Goal: Connect with others: Connect with others

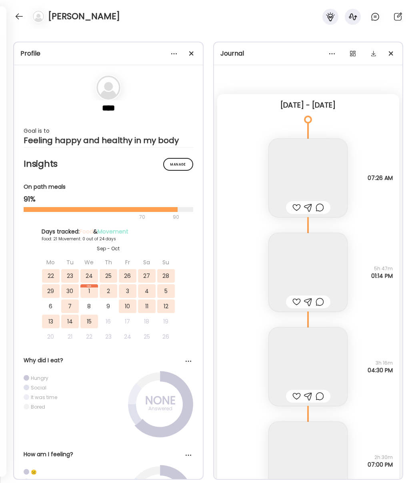
scroll to position [11830, 0]
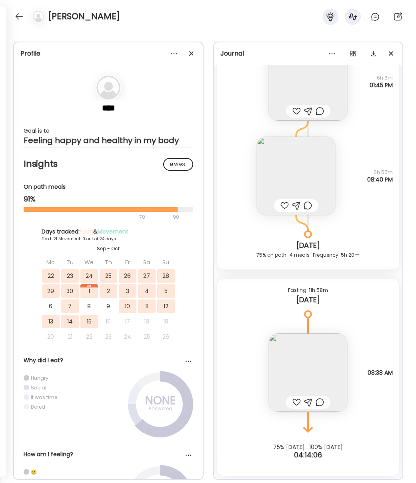
click at [128, 121] on section "**** Goal is to Feeling happy and healthy in my body" at bounding box center [109, 110] width 170 height 70
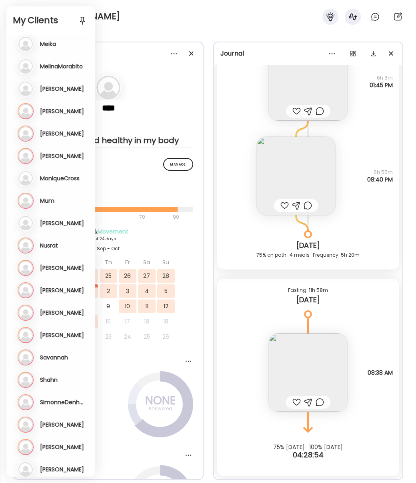
click at [120, 18] on div "[PERSON_NAME]" at bounding box center [208, 14] width 416 height 29
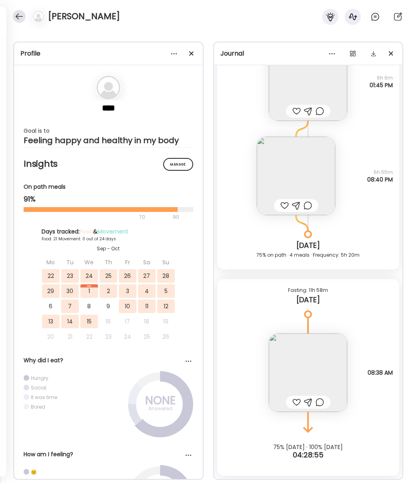
click at [20, 16] on div at bounding box center [19, 16] width 13 height 13
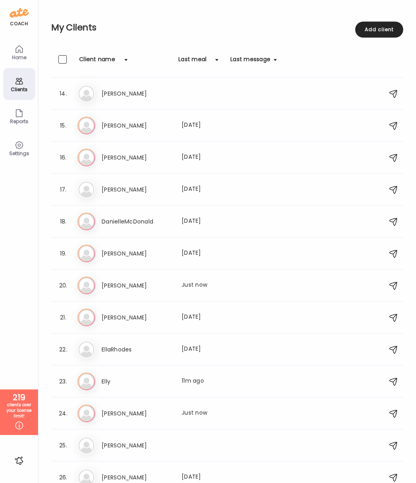
scroll to position [415, 0]
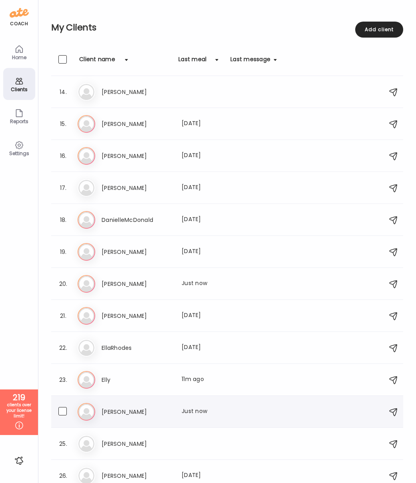
click at [110, 411] on h3 "[PERSON_NAME]" at bounding box center [137, 412] width 70 height 10
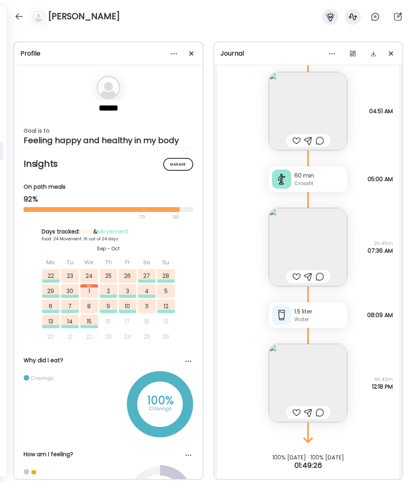
scroll to position [18880, 0]
click at [305, 378] on img at bounding box center [308, 383] width 78 height 78
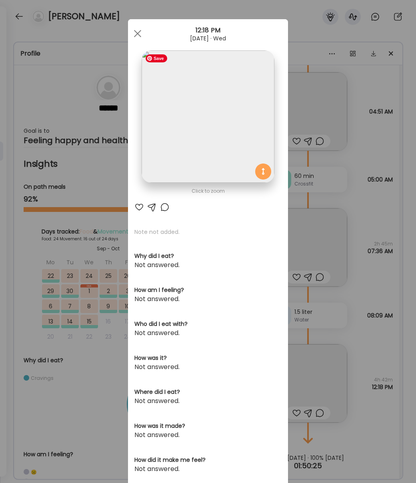
click at [223, 112] on img at bounding box center [208, 116] width 132 height 132
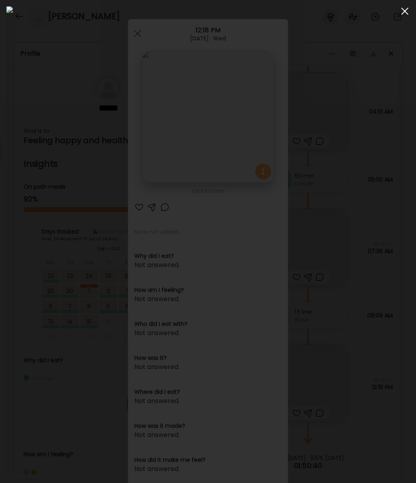
click at [404, 11] on span at bounding box center [404, 11] width 7 height 7
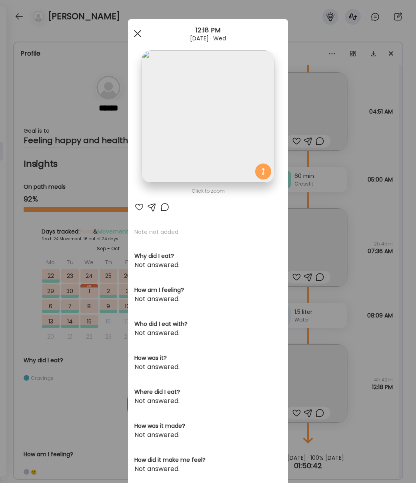
click at [133, 32] on div at bounding box center [138, 34] width 16 height 16
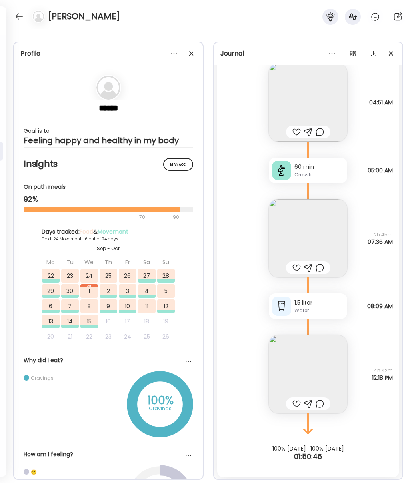
scroll to position [18888, 0]
click at [338, 251] on img at bounding box center [308, 239] width 78 height 78
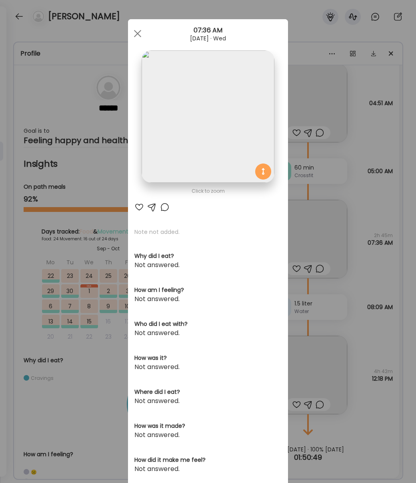
click at [206, 119] on img at bounding box center [208, 116] width 132 height 132
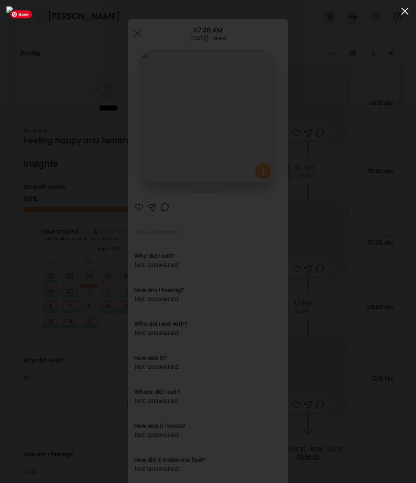
click at [402, 14] on div at bounding box center [405, 11] width 16 height 16
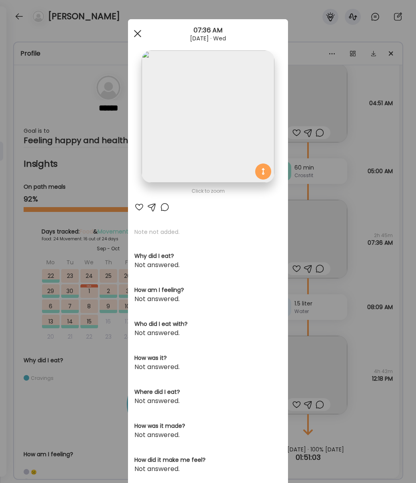
click at [137, 34] on span at bounding box center [137, 33] width 7 height 7
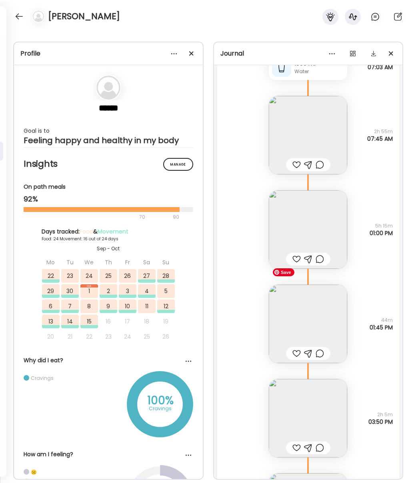
scroll to position [17639, 0]
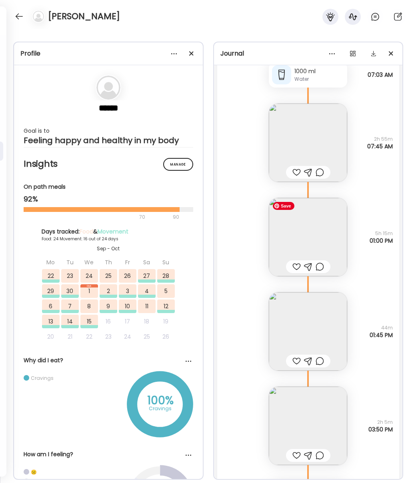
click at [307, 245] on img at bounding box center [308, 237] width 78 height 78
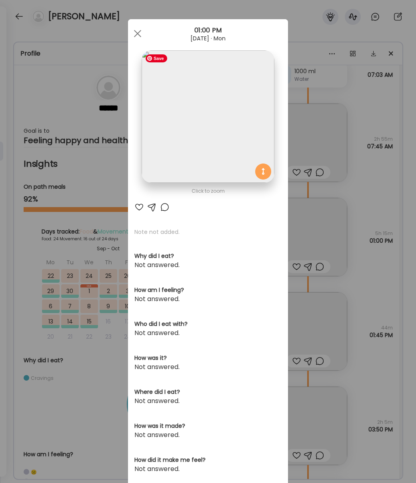
click at [173, 108] on img at bounding box center [208, 116] width 132 height 132
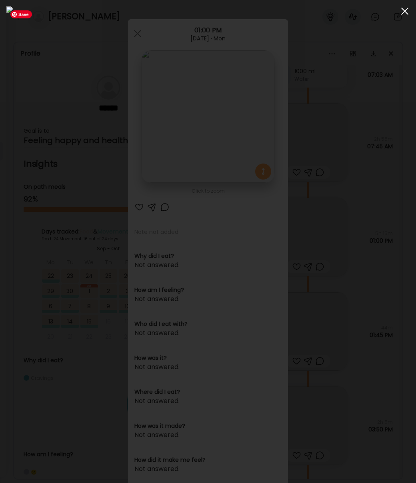
click at [404, 10] on span at bounding box center [404, 11] width 7 height 7
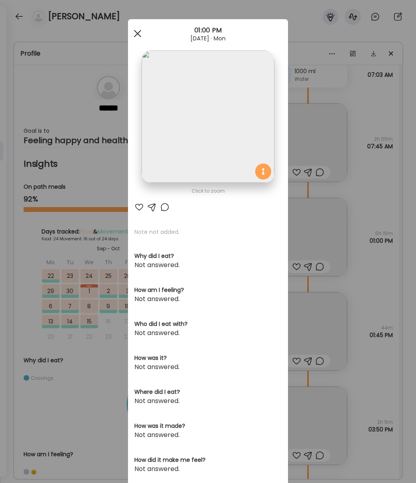
click at [136, 35] on span at bounding box center [137, 33] width 7 height 7
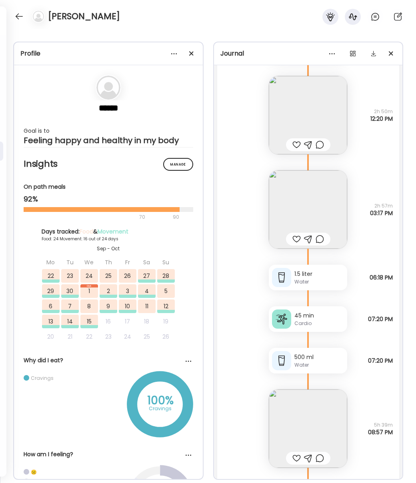
scroll to position [16902, 0]
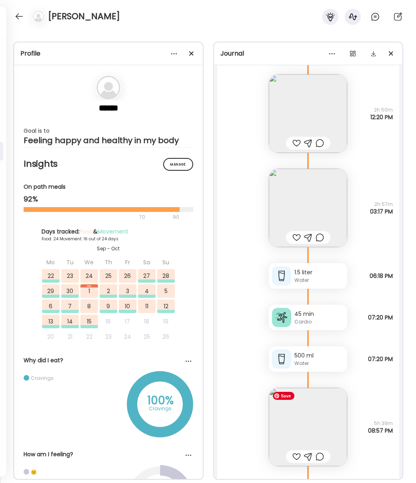
click at [319, 427] on img at bounding box center [308, 427] width 78 height 78
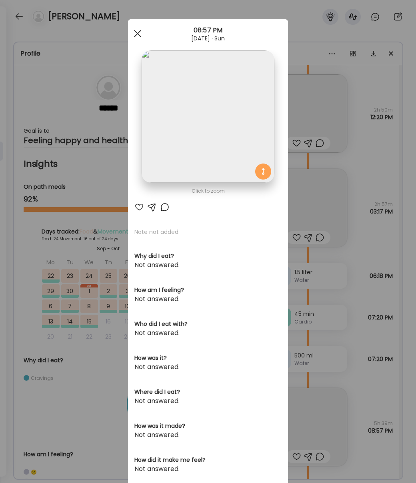
click at [136, 39] on div at bounding box center [138, 34] width 16 height 16
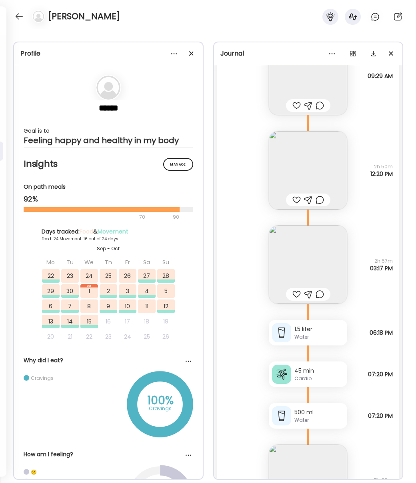
scroll to position [16841, 0]
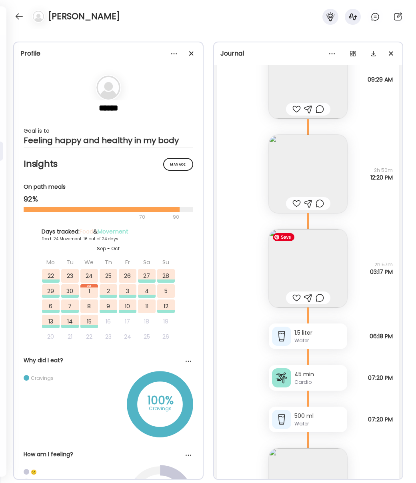
click at [299, 274] on img at bounding box center [308, 268] width 78 height 78
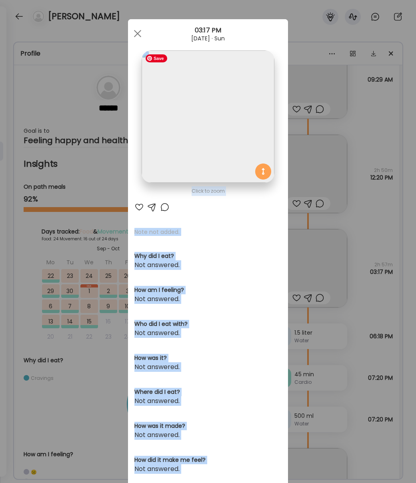
drag, startPoint x: 136, startPoint y: 35, endPoint x: 188, endPoint y: 91, distance: 76.1
click at [188, 91] on div "Ate Coach Dashboard 03:17 PM [DATE] · Sun Click to zoom AteMate AI Note not add…" at bounding box center [208, 254] width 160 height 471
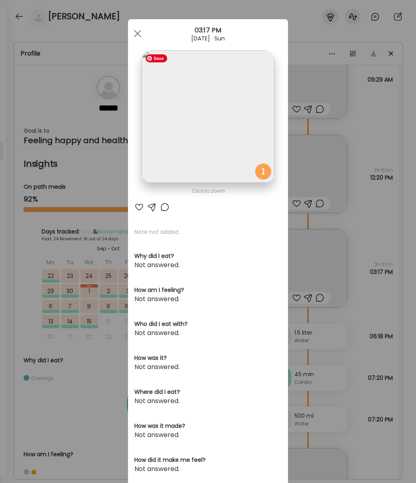
click at [249, 125] on img at bounding box center [208, 116] width 132 height 132
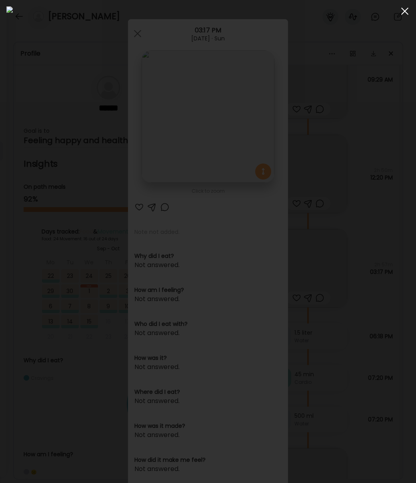
click at [402, 16] on div at bounding box center [405, 11] width 16 height 16
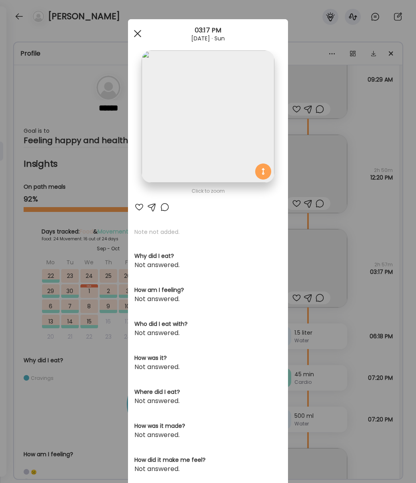
click at [138, 38] on div at bounding box center [138, 34] width 16 height 16
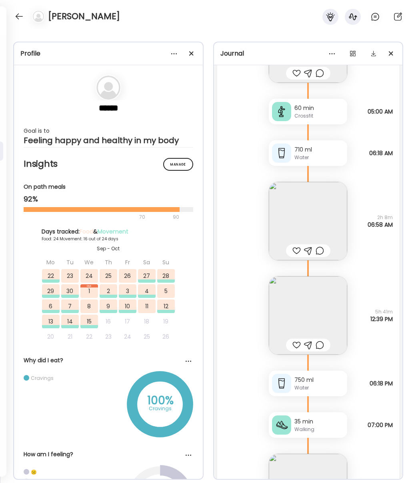
scroll to position [15553, 0]
click at [314, 312] on img at bounding box center [308, 317] width 78 height 78
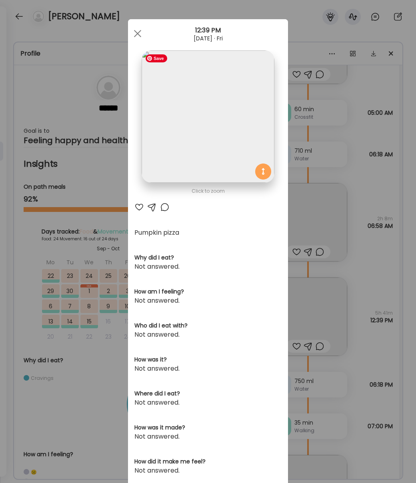
click at [227, 124] on img at bounding box center [208, 116] width 132 height 132
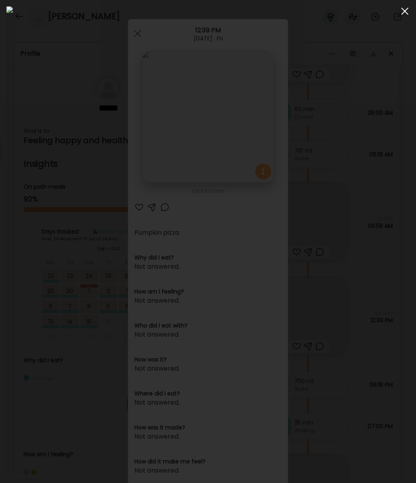
click at [404, 11] on span at bounding box center [404, 11] width 7 height 7
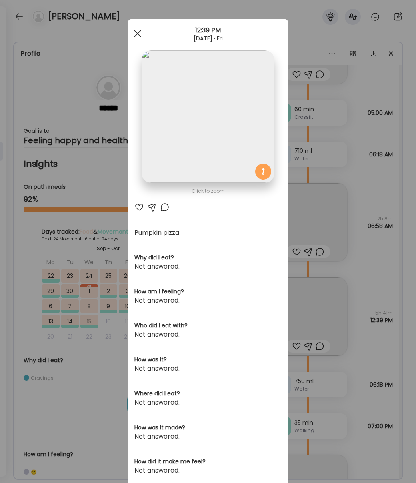
click at [137, 35] on div at bounding box center [138, 34] width 16 height 16
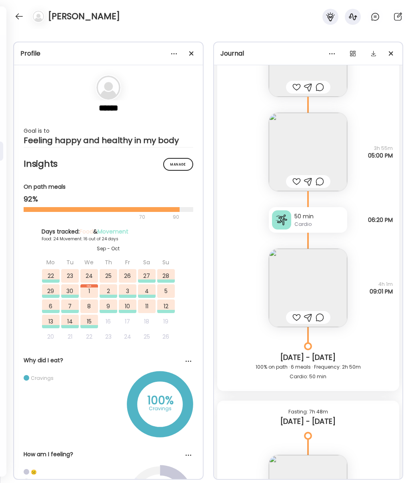
scroll to position [15101, 0]
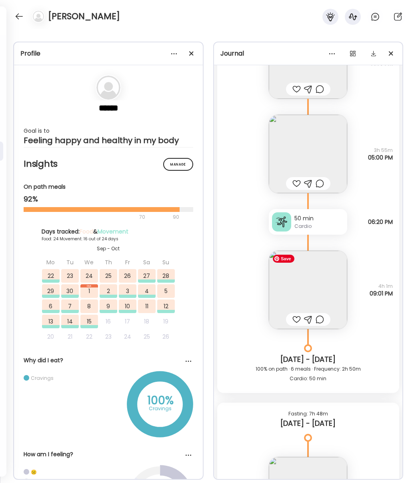
click at [312, 284] on img at bounding box center [308, 290] width 78 height 78
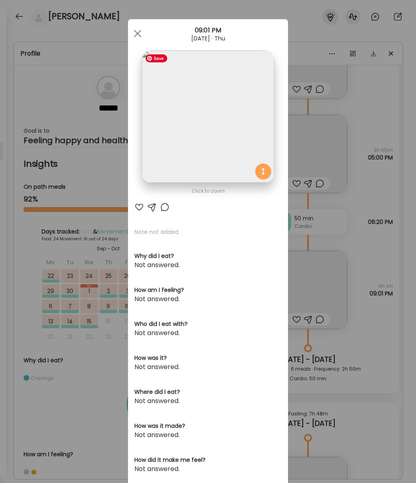
click at [237, 86] on img at bounding box center [208, 116] width 132 height 132
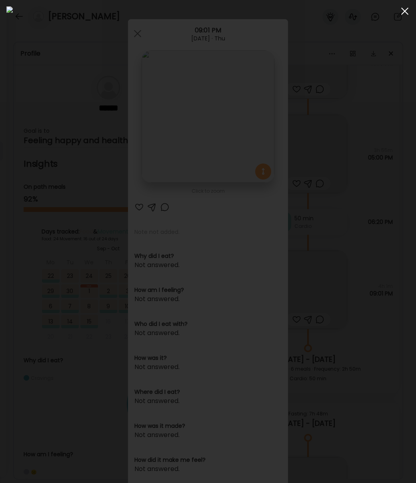
click at [405, 9] on div at bounding box center [405, 11] width 16 height 16
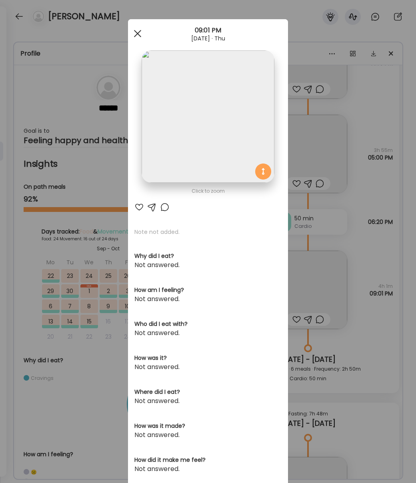
click at [140, 34] on div at bounding box center [138, 34] width 16 height 16
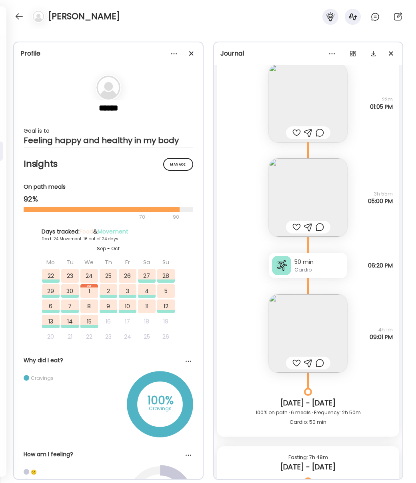
scroll to position [15047, 0]
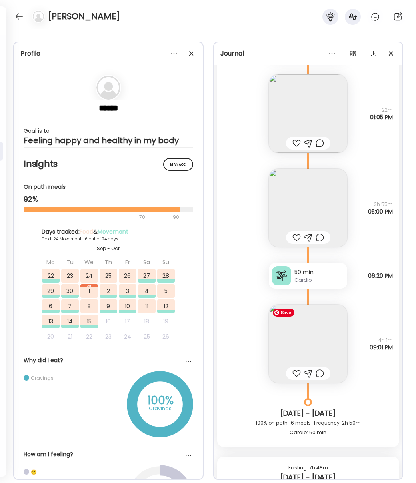
click at [302, 337] on img at bounding box center [308, 344] width 78 height 78
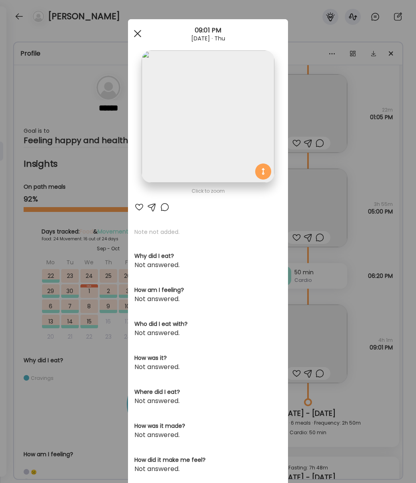
click at [136, 34] on span at bounding box center [137, 33] width 7 height 7
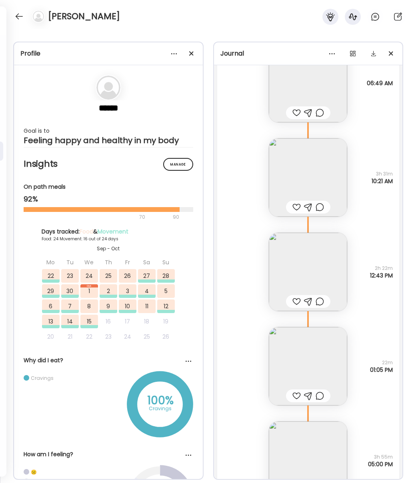
scroll to position [14793, 0]
click at [296, 286] on img at bounding box center [308, 274] width 78 height 78
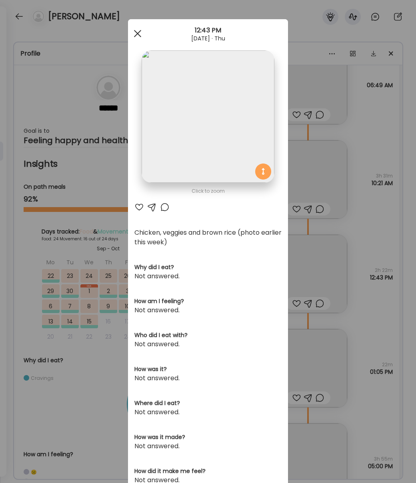
click at [134, 36] on span at bounding box center [137, 33] width 7 height 7
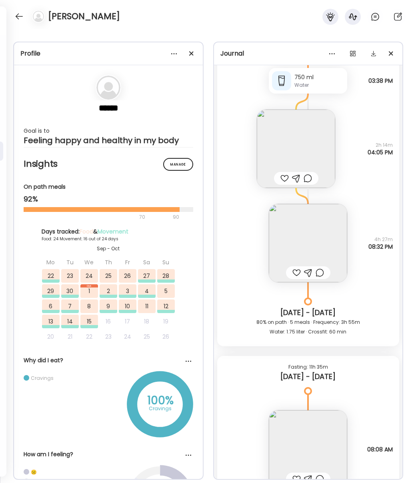
scroll to position [13789, 0]
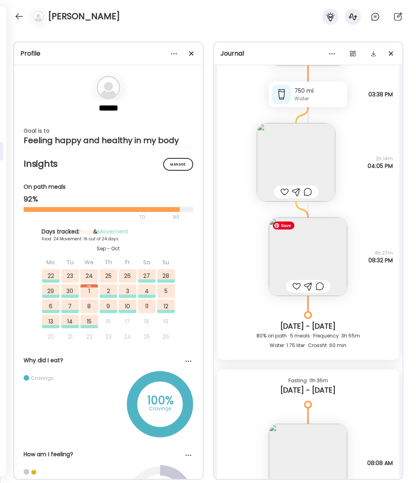
click at [308, 260] on img at bounding box center [308, 257] width 78 height 78
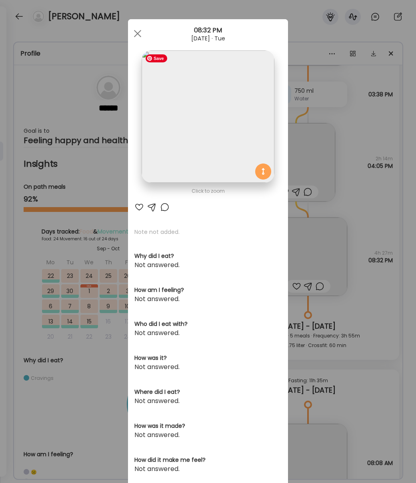
click at [212, 119] on img at bounding box center [208, 116] width 132 height 132
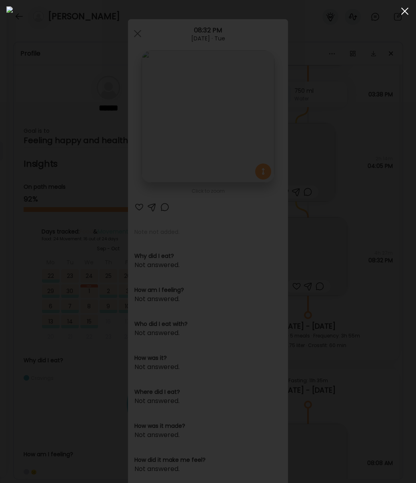
click at [406, 14] on div at bounding box center [405, 11] width 16 height 16
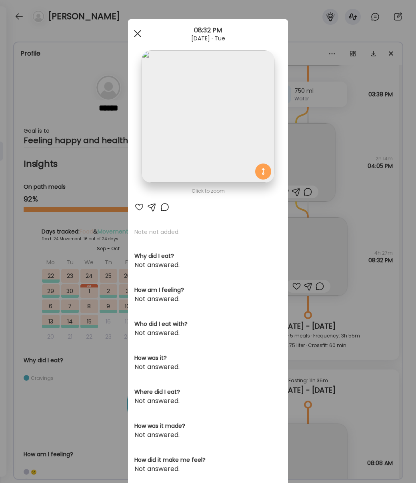
click at [139, 33] on div at bounding box center [138, 34] width 16 height 16
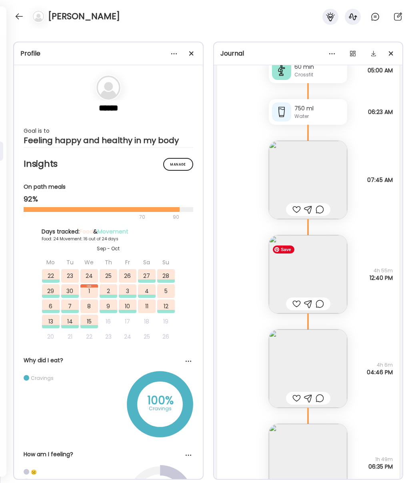
scroll to position [11138, 0]
click at [306, 274] on img at bounding box center [308, 275] width 78 height 78
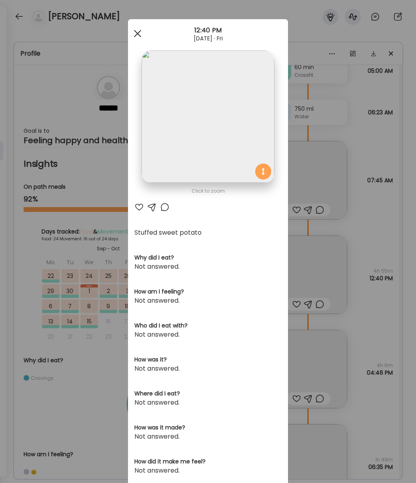
click at [133, 30] on div at bounding box center [138, 34] width 16 height 16
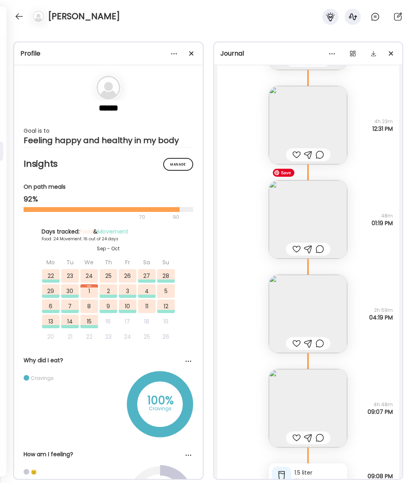
scroll to position [14220, 0]
click at [296, 319] on img at bounding box center [308, 315] width 78 height 78
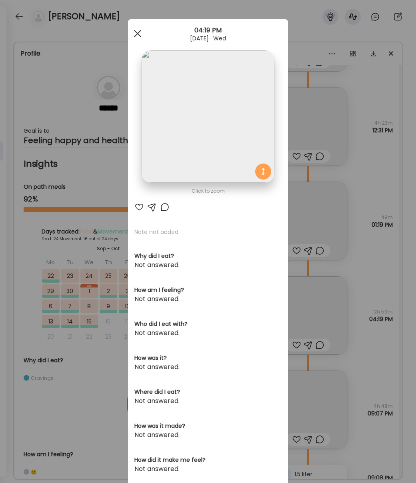
click at [138, 33] on span at bounding box center [137, 33] width 7 height 7
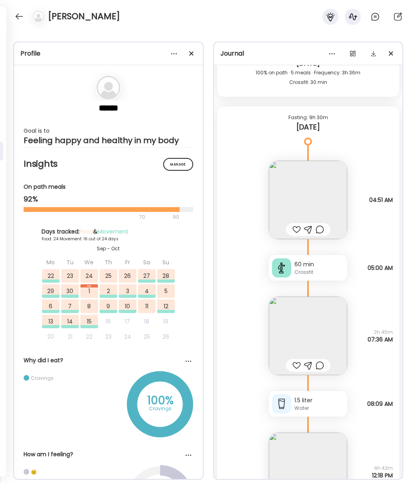
scroll to position [18890, 0]
